Goal: Transaction & Acquisition: Purchase product/service

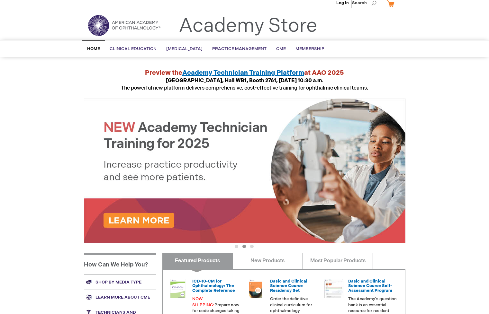
scroll to position [9, 0]
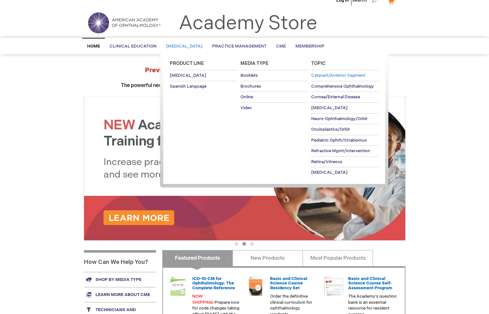
click at [326, 77] on span "Cataract/Anterior Segment" at bounding box center [338, 75] width 54 height 5
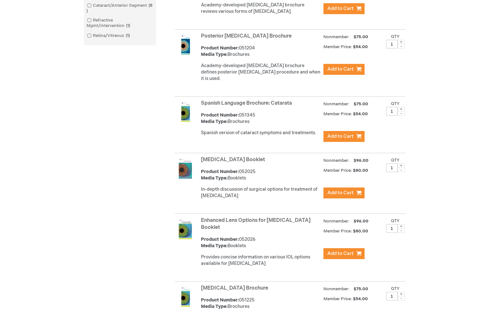
scroll to position [247, 0]
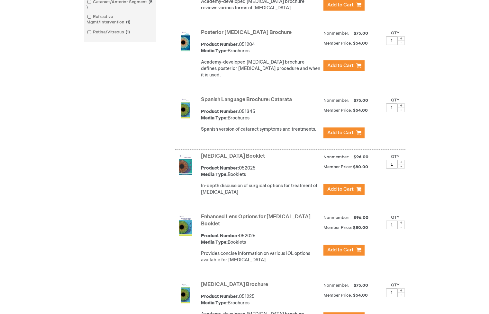
click at [233, 155] on link "[MEDICAL_DATA] Booklet" at bounding box center [233, 156] width 64 height 6
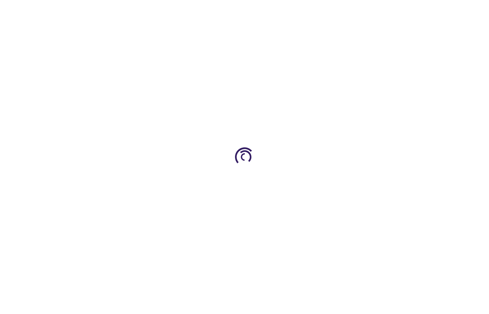
type input "1"
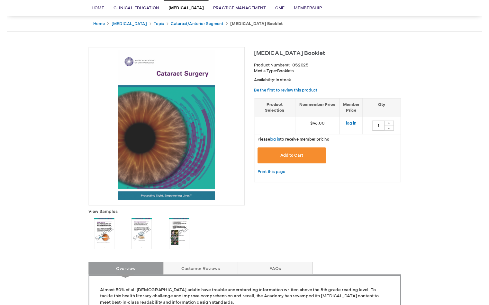
scroll to position [52, 0]
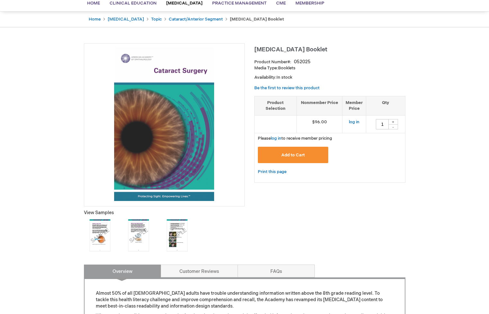
click at [101, 244] on img at bounding box center [100, 235] width 32 height 32
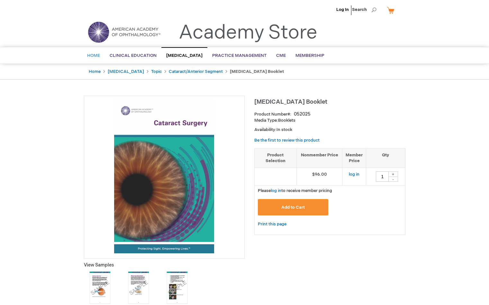
scroll to position [0, 0]
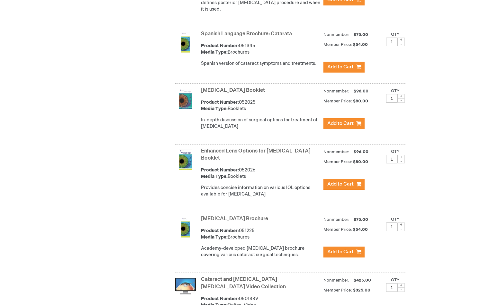
scroll to position [314, 0]
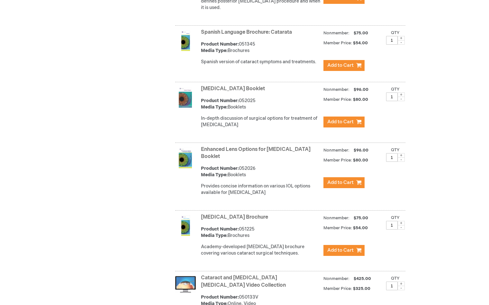
click at [233, 215] on link "[MEDICAL_DATA] Brochure" at bounding box center [234, 217] width 67 height 6
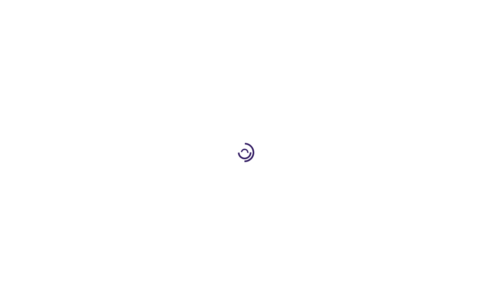
type input "1"
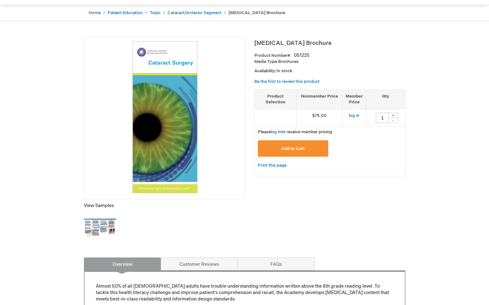
scroll to position [60, 0]
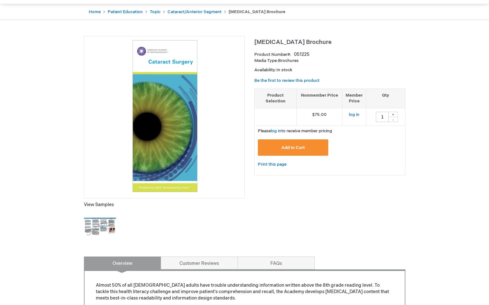
click at [89, 229] on img at bounding box center [100, 227] width 32 height 32
click at [353, 114] on link "log in" at bounding box center [354, 114] width 11 height 5
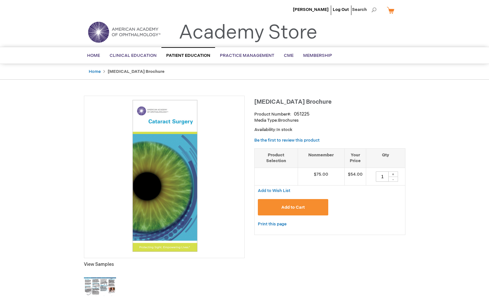
click at [396, 172] on div "+" at bounding box center [393, 174] width 10 height 5
type input "5"
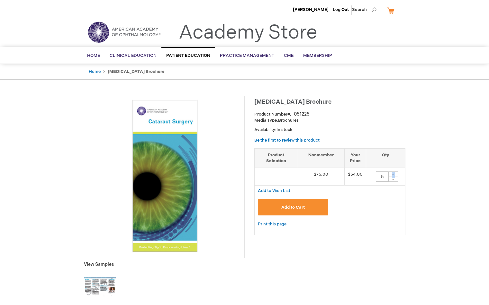
click at [299, 210] on button "Add to Cart" at bounding box center [293, 207] width 71 height 16
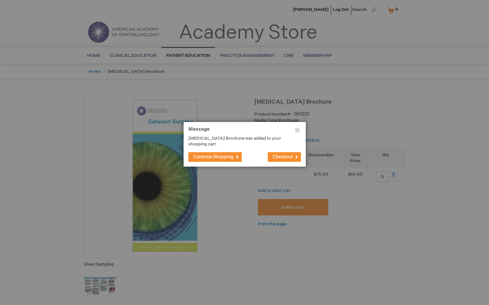
click at [287, 156] on span "Checkout" at bounding box center [282, 156] width 20 height 5
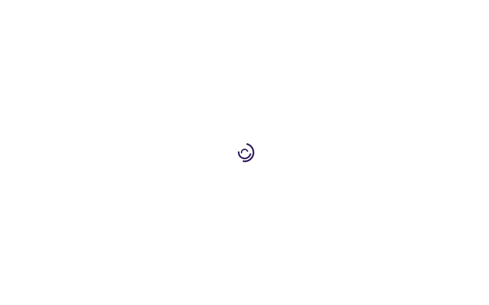
select select "US"
select select "57"
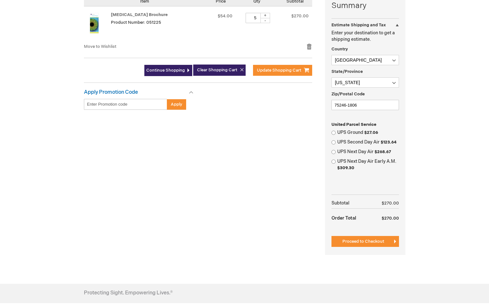
scroll to position [169, 0]
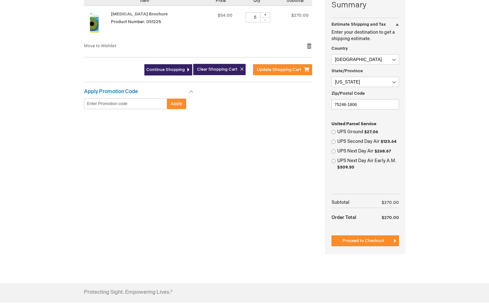
click at [334, 130] on input "UPS Ground $27.06" at bounding box center [333, 132] width 4 height 4
radio input "true"
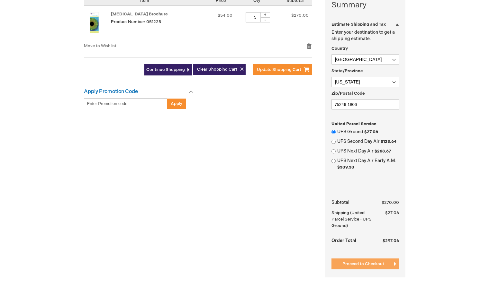
click at [368, 262] on span "Proceed to Checkout" at bounding box center [363, 264] width 42 height 5
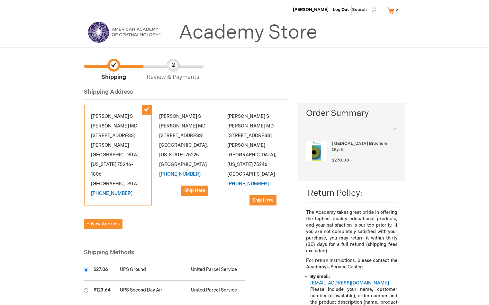
click at [252, 122] on div "Michael S Milner MD 3900 Junius St Suite 400 Baylor Pavilion Dallas , Texas 752…" at bounding box center [254, 159] width 68 height 108
click at [260, 198] on span "Ship Here" at bounding box center [262, 200] width 21 height 5
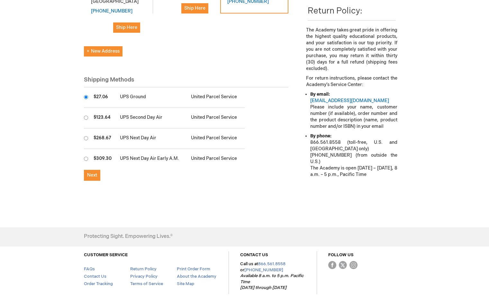
scroll to position [184, 0]
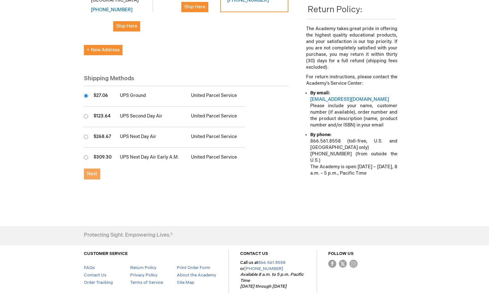
click at [96, 171] on span "Next" at bounding box center [92, 173] width 10 height 5
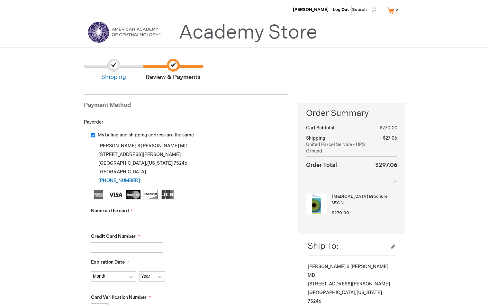
click at [92, 135] on input "My billing and shipping address are the same" at bounding box center [93, 135] width 4 height 4
checkbox input "false"
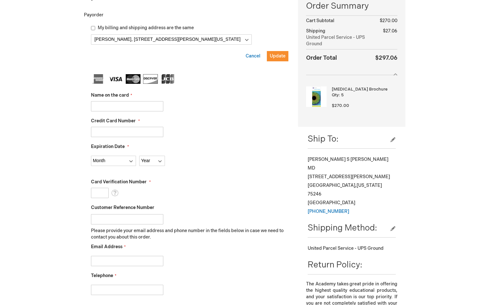
scroll to position [109, 0]
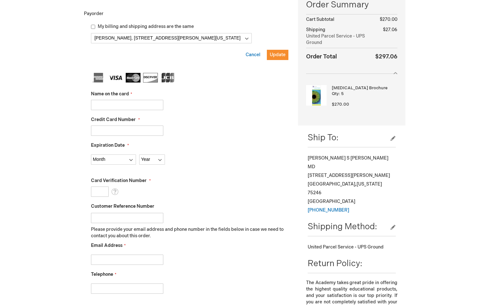
click at [110, 105] on input "Name on the card" at bounding box center [127, 105] width 72 height 10
type input "M"
type input "Nora"
type input "5218760045875859"
select select "6"
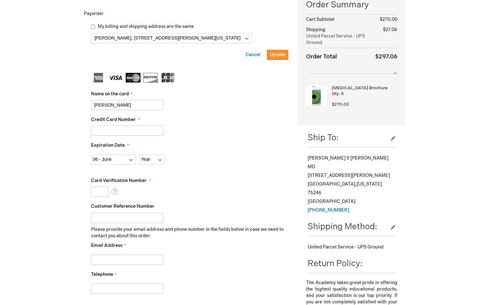
select select "2027"
type input "985"
drag, startPoint x: 109, startPoint y: 107, endPoint x: 81, endPoint y: 105, distance: 27.4
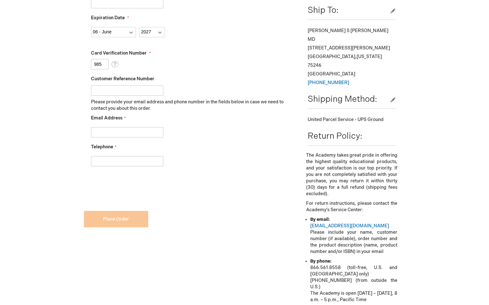
scroll to position [236, 0]
type input "Michael S Milner"
click at [114, 135] on input "Email Address" at bounding box center [127, 132] width 72 height 10
type input "mmilner64@charter.net"
type input "2148268201"
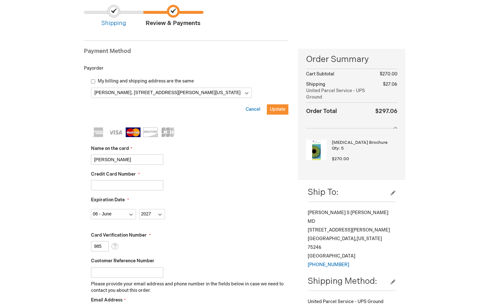
scroll to position [51, 0]
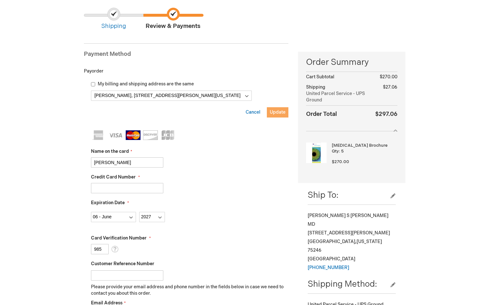
click at [276, 113] on span "Update" at bounding box center [278, 112] width 16 height 5
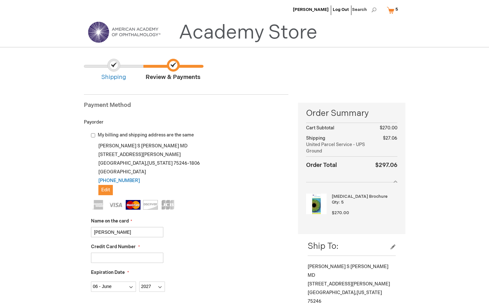
scroll to position [0, 0]
click at [109, 185] on button "Edit" at bounding box center [105, 190] width 14 height 10
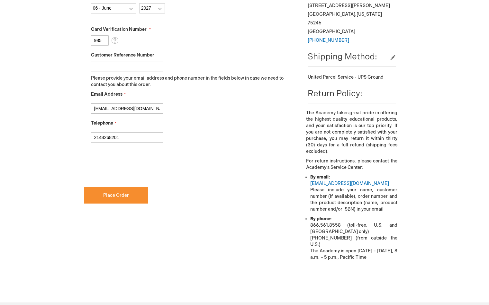
scroll to position [290, 0]
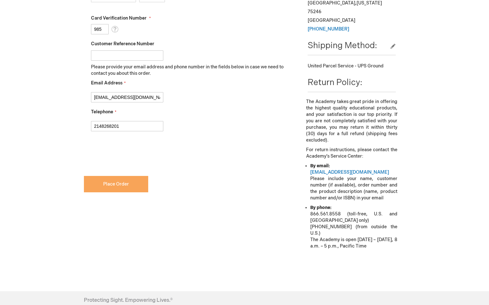
click at [128, 184] on span "Place Order" at bounding box center [116, 184] width 26 height 5
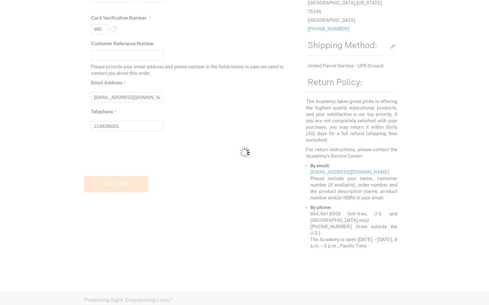
checkbox input "false"
